Goal: Information Seeking & Learning: Learn about a topic

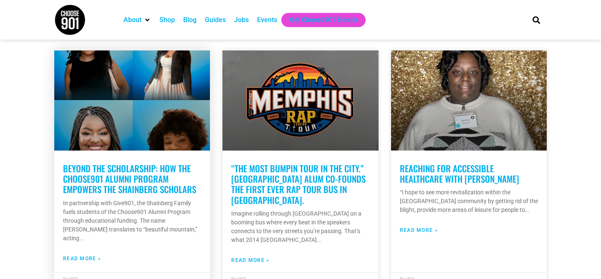
scroll to position [182, 0]
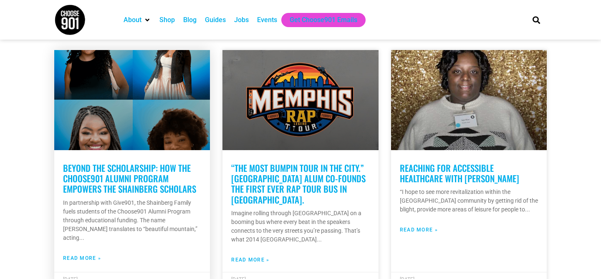
click at [114, 184] on link "Beyond the Scholarship: How the Choose901 Alumni Program empowers the Shainberg…" at bounding box center [129, 179] width 133 height 34
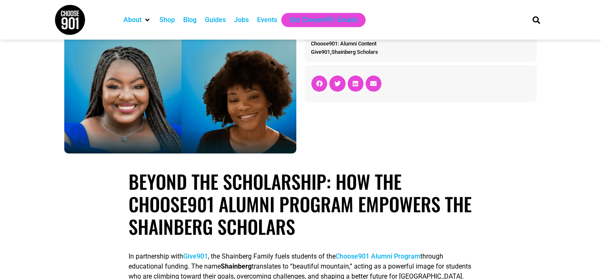
scroll to position [147, 0]
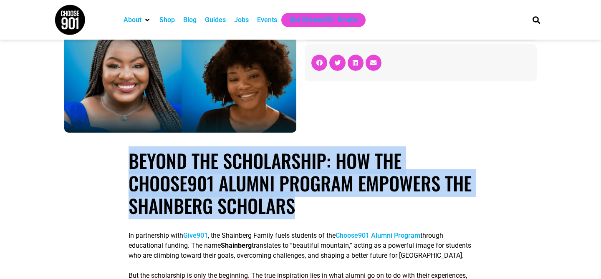
drag, startPoint x: 346, startPoint y: 209, endPoint x: 116, endPoint y: 154, distance: 236.4
copy h1 "Beyond the Scholarship: How the Choose901 Alumni Program empowers the Shainberg…"
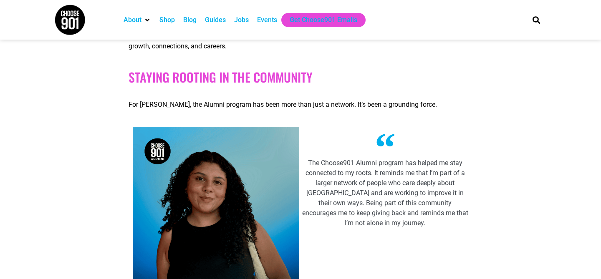
scroll to position [442, 0]
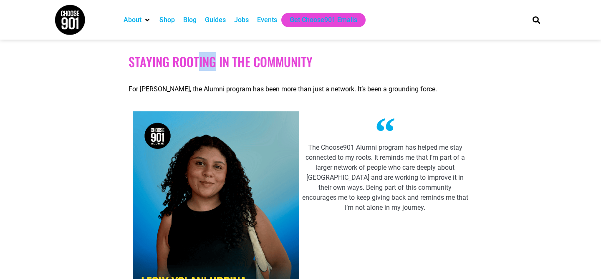
drag, startPoint x: 215, startPoint y: 65, endPoint x: 198, endPoint y: 66, distance: 16.3
click at [199, 66] on h2 "Staying rooting in the community" at bounding box center [301, 61] width 344 height 15
click at [245, 112] on img at bounding box center [216, 215] width 167 height 208
click at [349, 106] on div "For Lesly Yolani Urbina, the Alumni program has been more than just a network. …" at bounding box center [301, 200] width 344 height 254
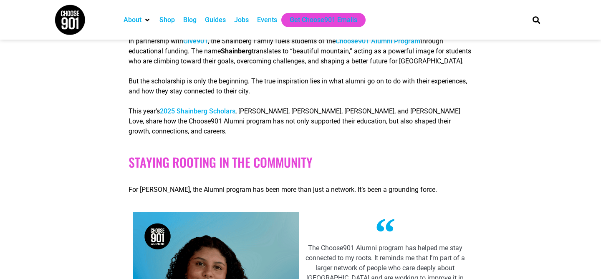
scroll to position [344, 0]
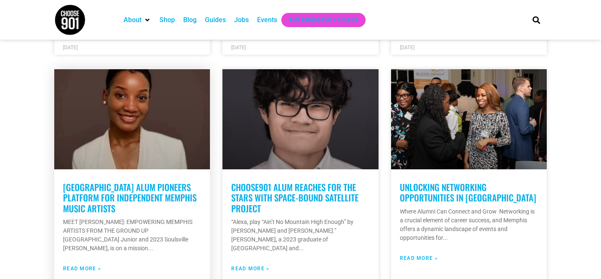
scroll to position [382, 0]
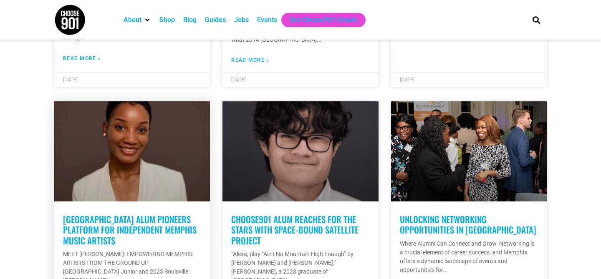
click at [131, 226] on link "[GEOGRAPHIC_DATA] ALUM PIONEERS PLATFORM FOR INDEPENDENT MEMPHIS MUSIC ARTISTS" at bounding box center [130, 230] width 134 height 34
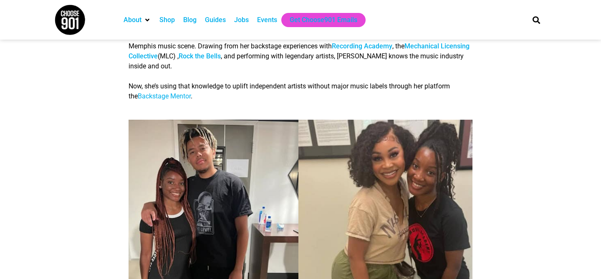
scroll to position [300, 0]
